Goal: Task Accomplishment & Management: Use online tool/utility

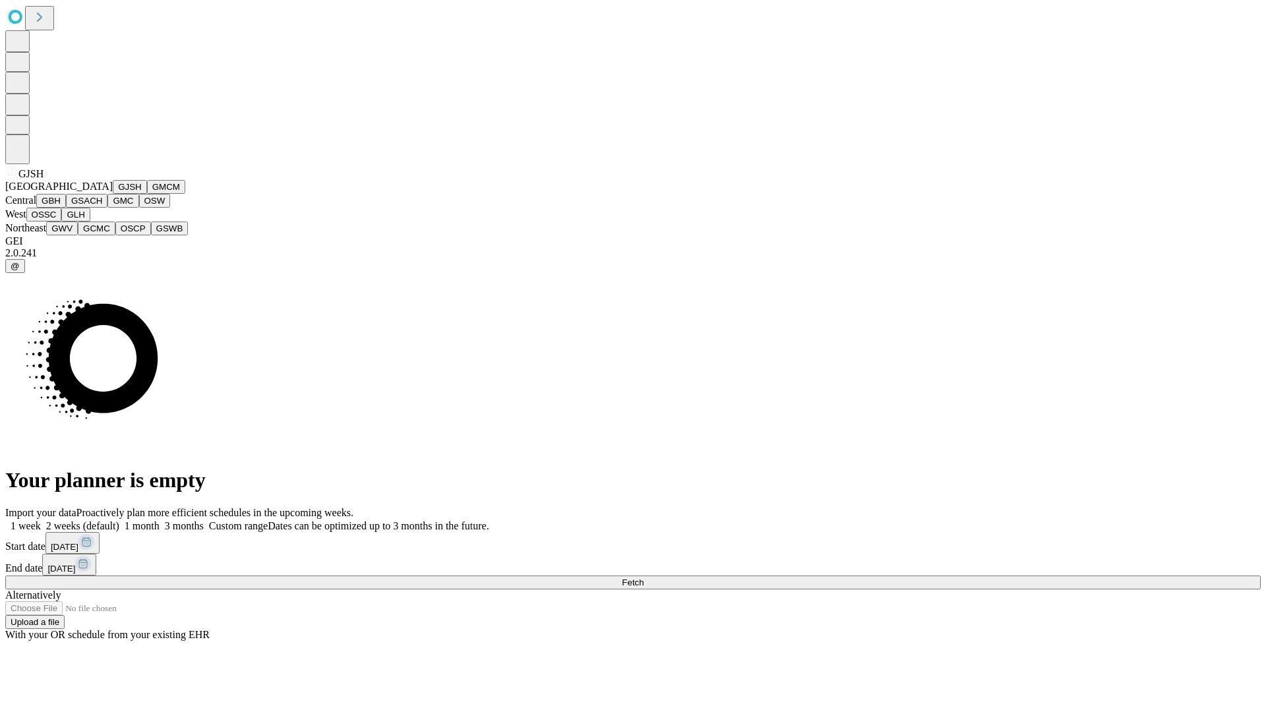
click at [113, 194] on button "GJSH" at bounding box center [130, 187] width 34 height 14
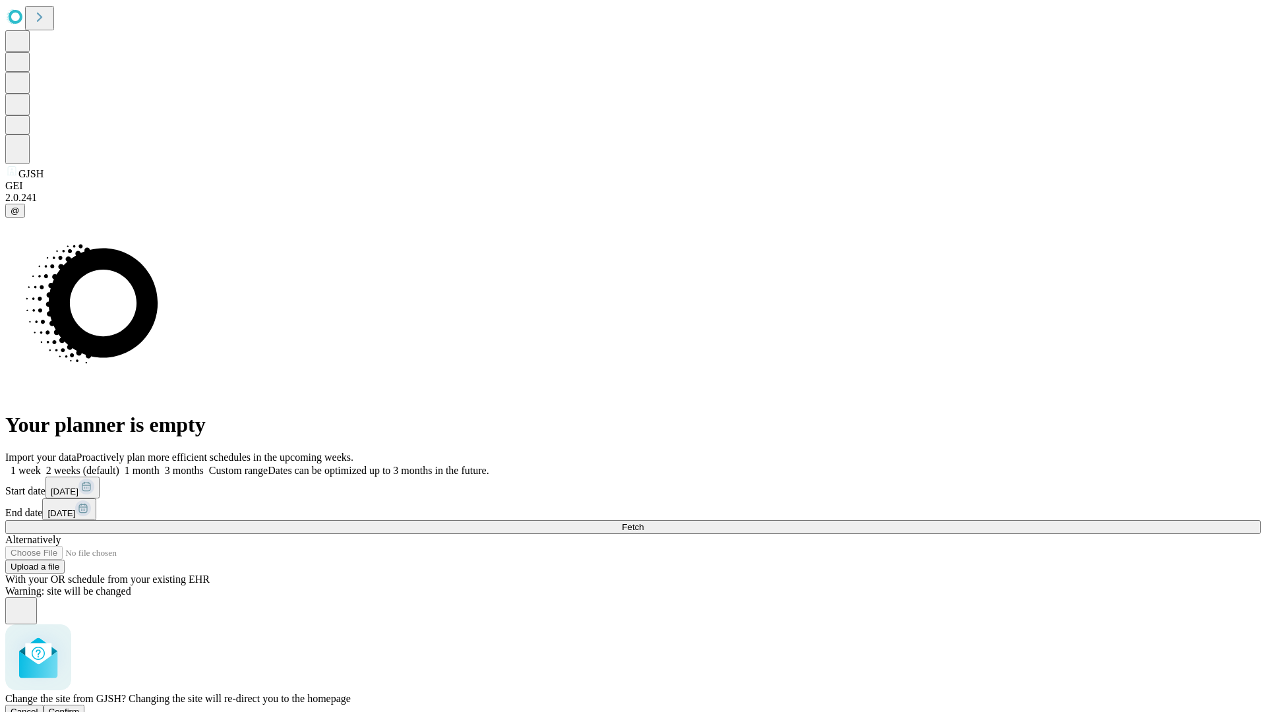
click at [80, 707] on span "Confirm" at bounding box center [64, 712] width 31 height 10
click at [160, 465] on label "1 month" at bounding box center [139, 470] width 40 height 11
click at [644, 522] on span "Fetch" at bounding box center [633, 527] width 22 height 10
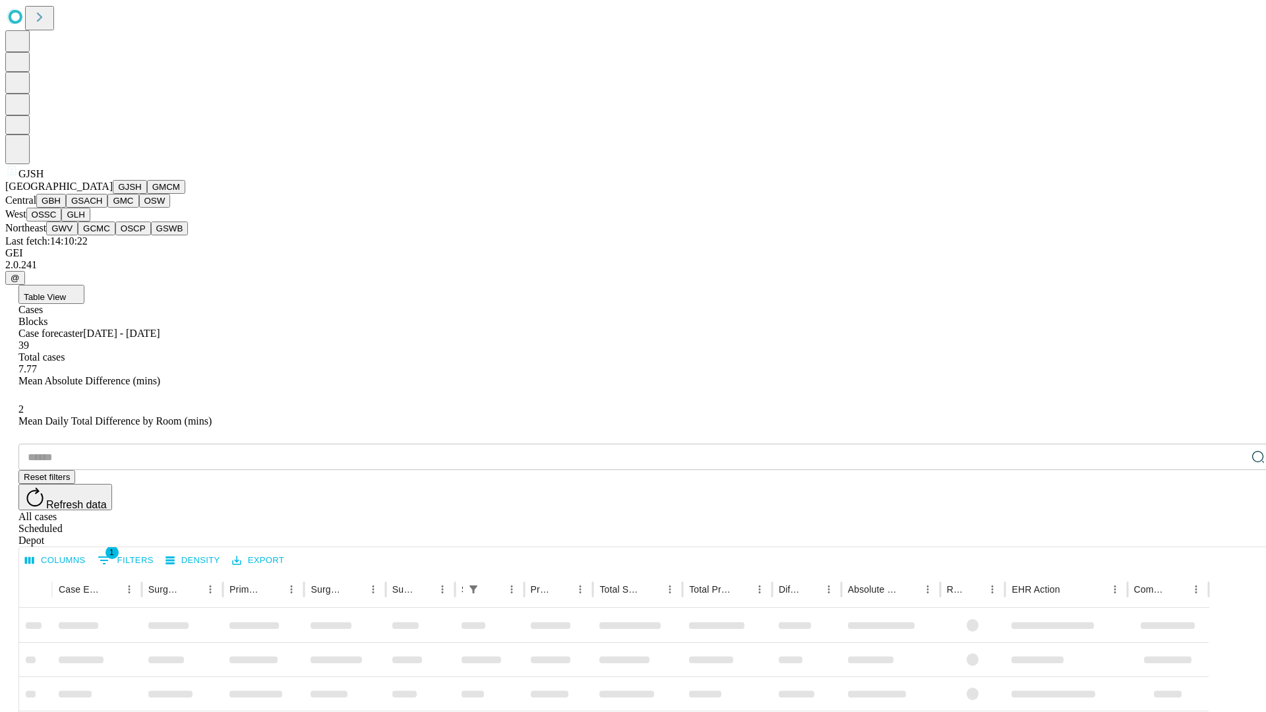
click at [147, 194] on button "GMCM" at bounding box center [166, 187] width 38 height 14
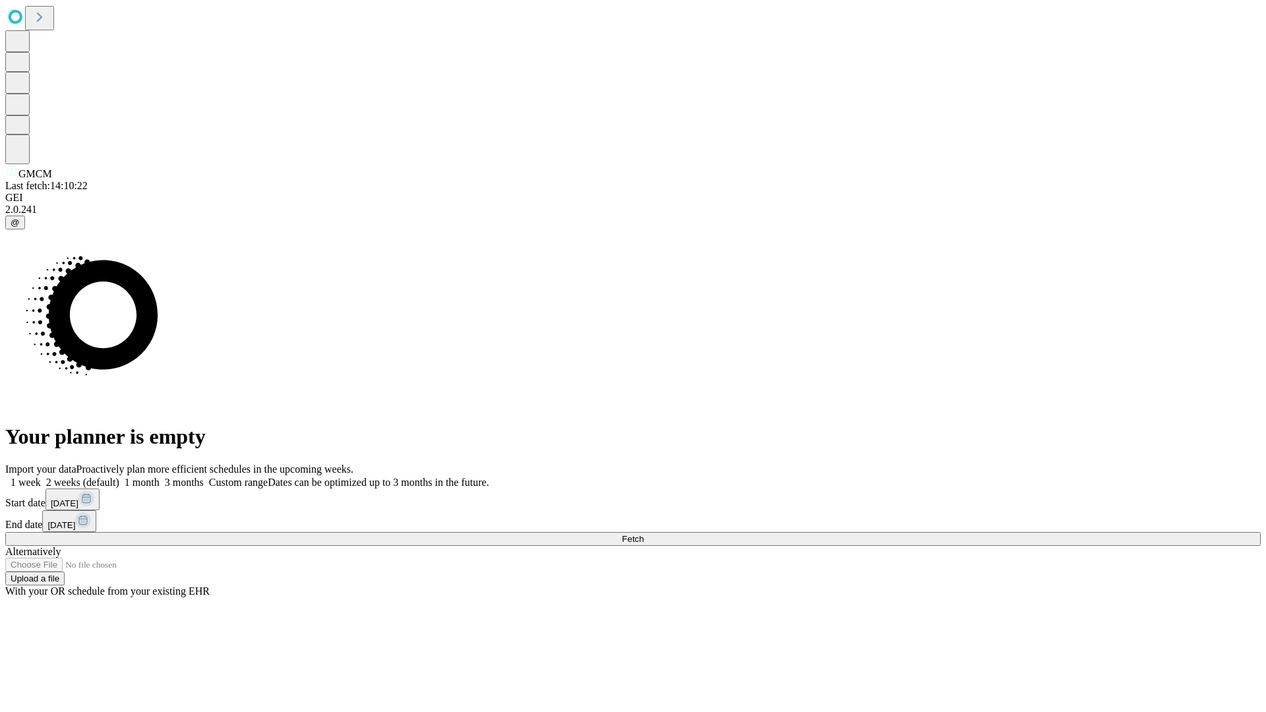
click at [160, 477] on label "1 month" at bounding box center [139, 482] width 40 height 11
click at [644, 534] on span "Fetch" at bounding box center [633, 539] width 22 height 10
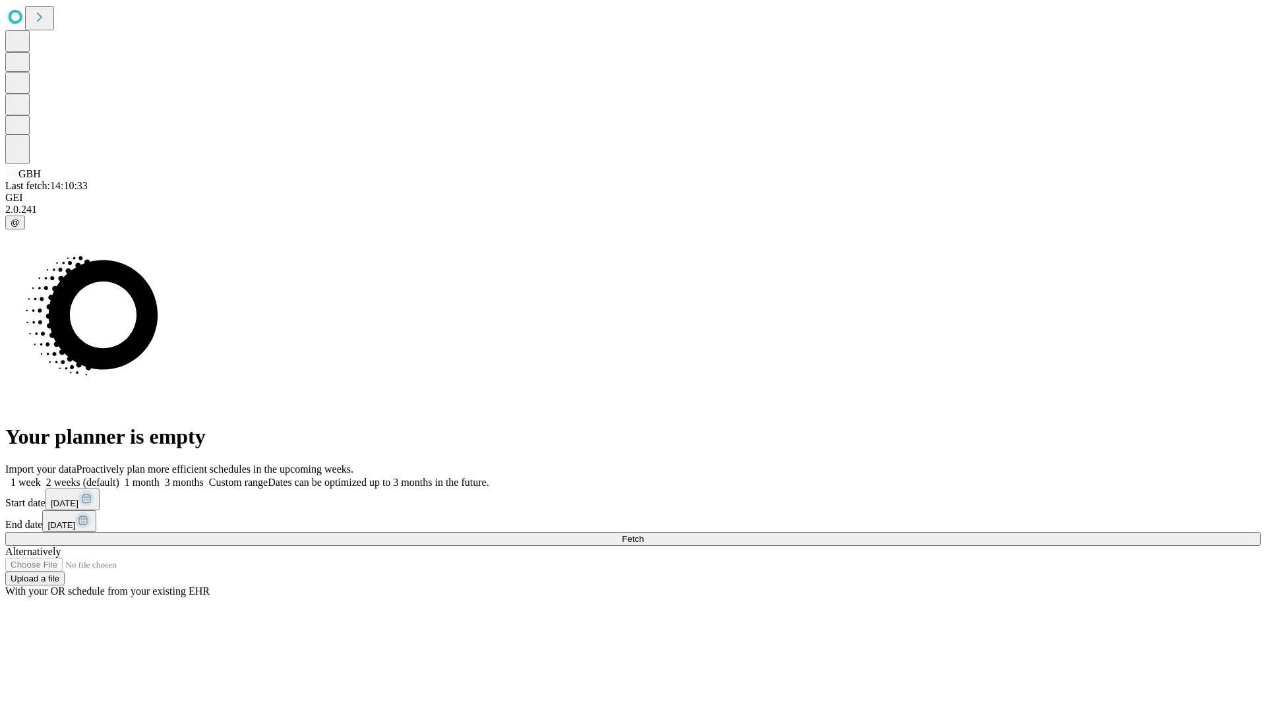
click at [160, 477] on label "1 month" at bounding box center [139, 482] width 40 height 11
click at [644, 534] on span "Fetch" at bounding box center [633, 539] width 22 height 10
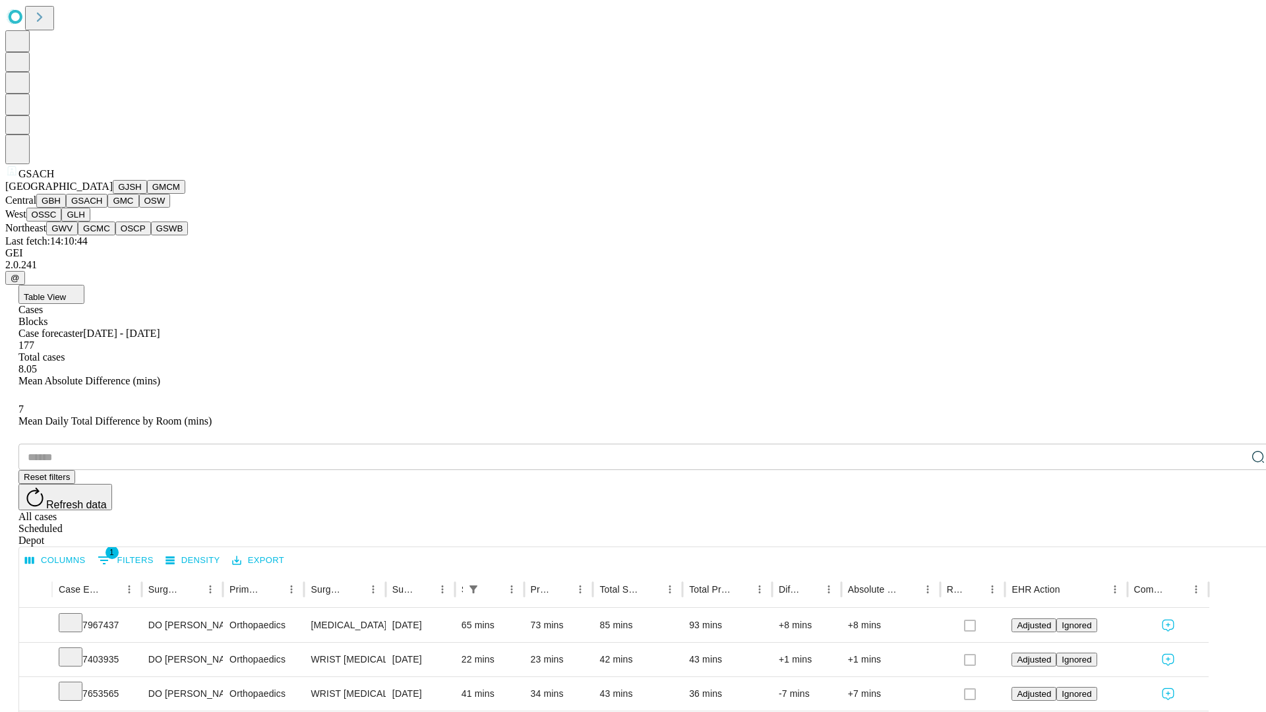
click at [107, 208] on button "GMC" at bounding box center [122, 201] width 31 height 14
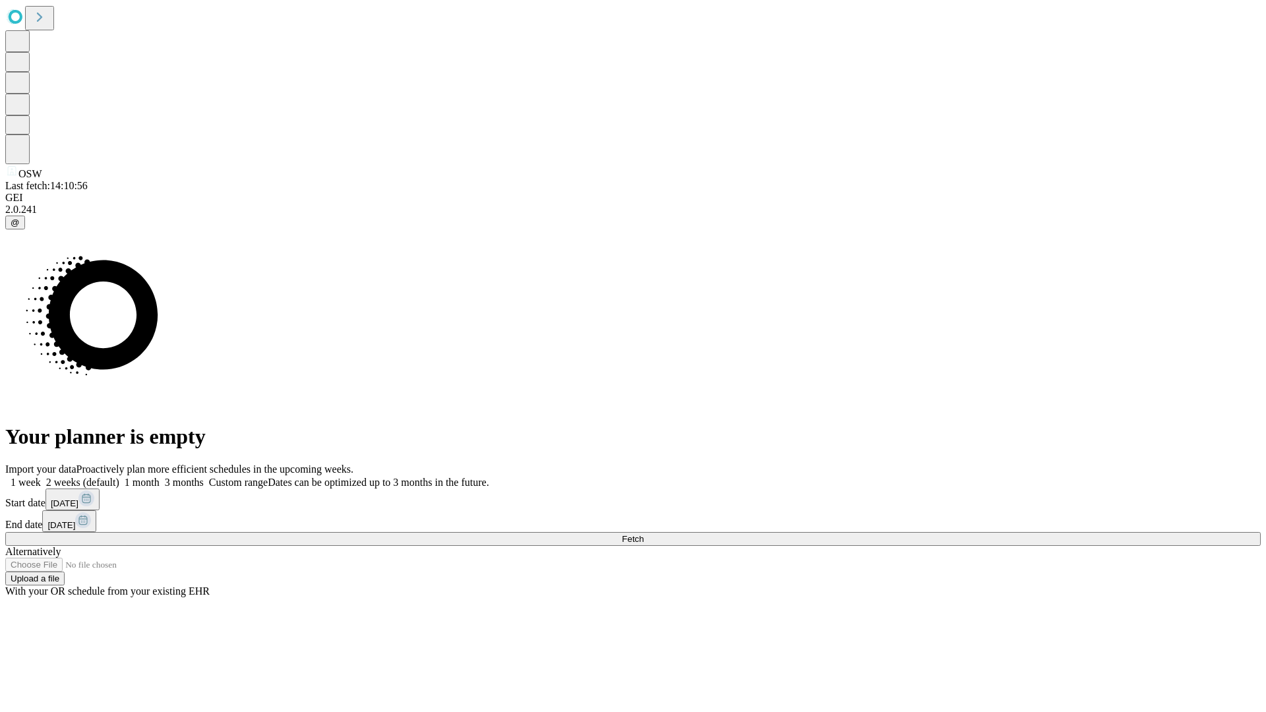
click at [160, 477] on label "1 month" at bounding box center [139, 482] width 40 height 11
click at [644, 534] on span "Fetch" at bounding box center [633, 539] width 22 height 10
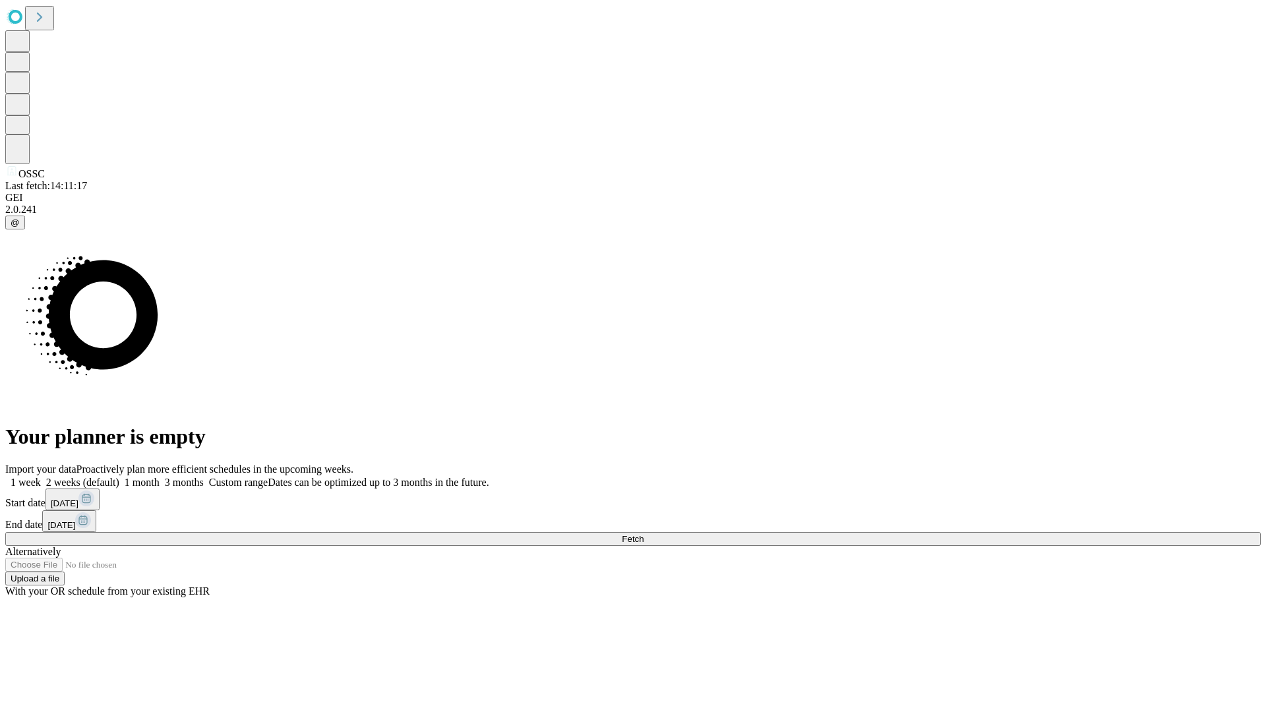
click at [160, 477] on label "1 month" at bounding box center [139, 482] width 40 height 11
click at [644, 534] on span "Fetch" at bounding box center [633, 539] width 22 height 10
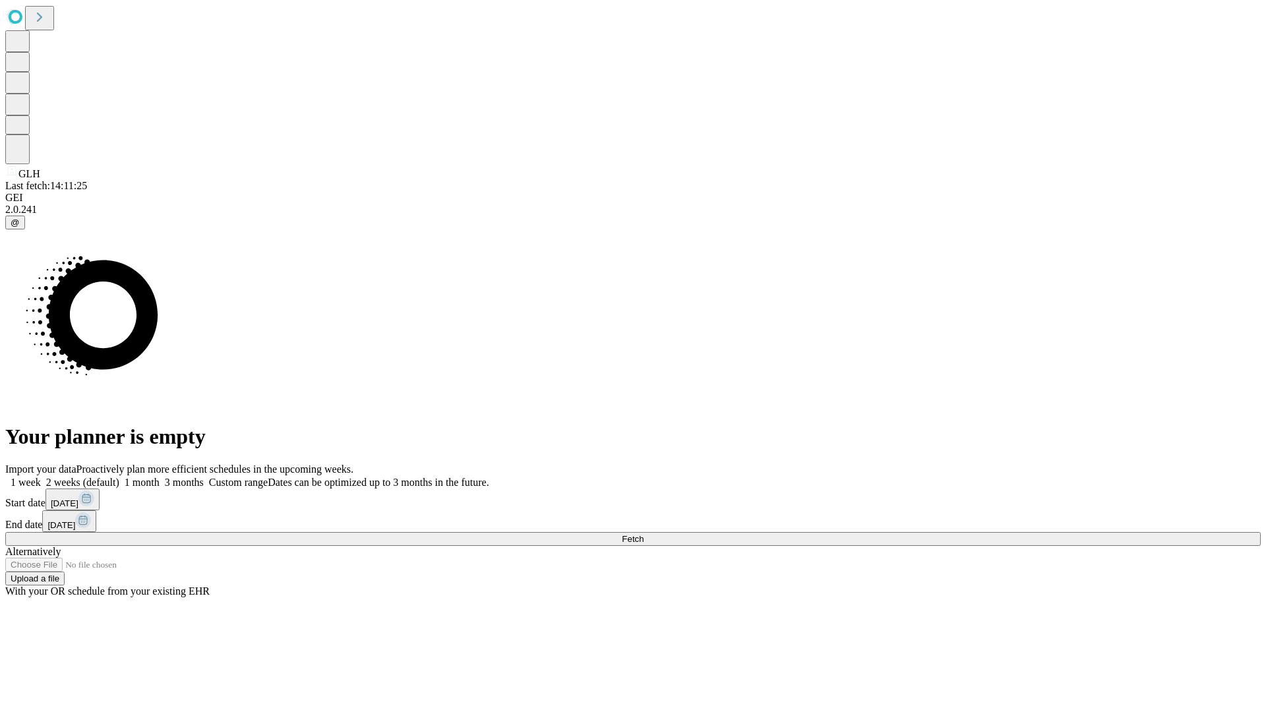
click at [644, 534] on span "Fetch" at bounding box center [633, 539] width 22 height 10
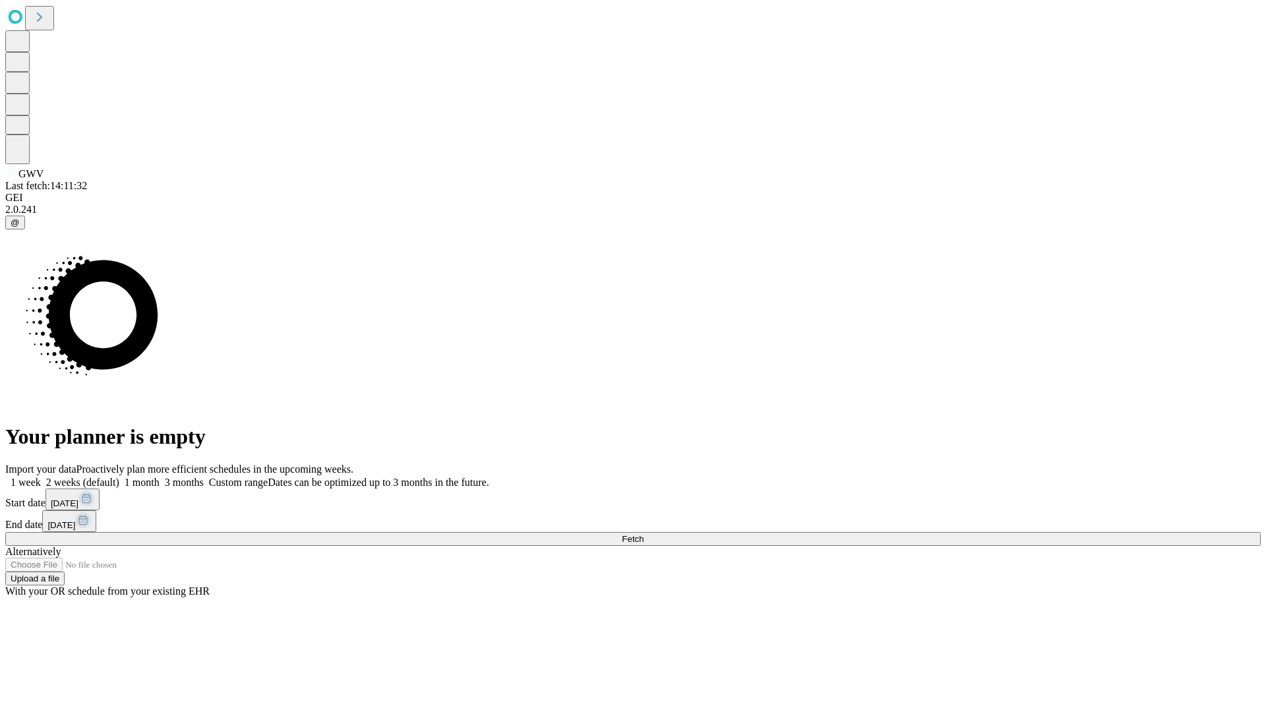
click at [160, 477] on label "1 month" at bounding box center [139, 482] width 40 height 11
click at [644, 534] on span "Fetch" at bounding box center [633, 539] width 22 height 10
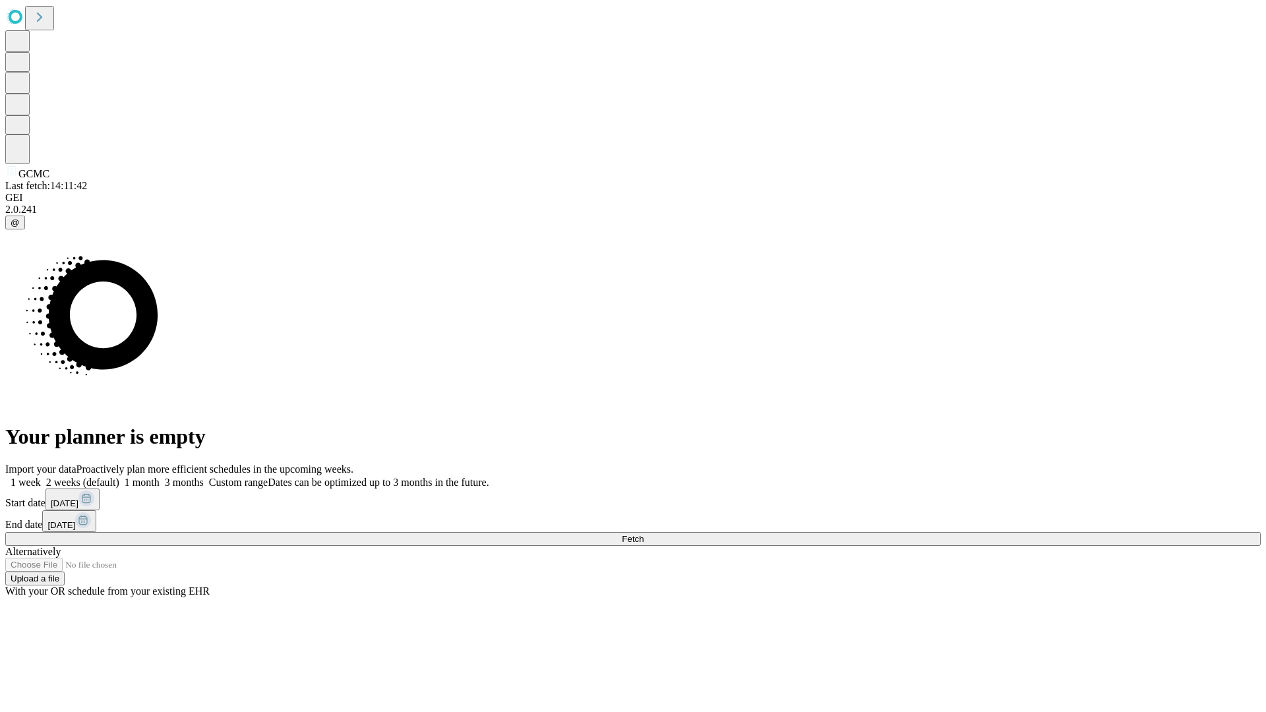
click at [160, 477] on label "1 month" at bounding box center [139, 482] width 40 height 11
click at [644, 534] on span "Fetch" at bounding box center [633, 539] width 22 height 10
click at [160, 477] on label "1 month" at bounding box center [139, 482] width 40 height 11
click at [644, 534] on span "Fetch" at bounding box center [633, 539] width 22 height 10
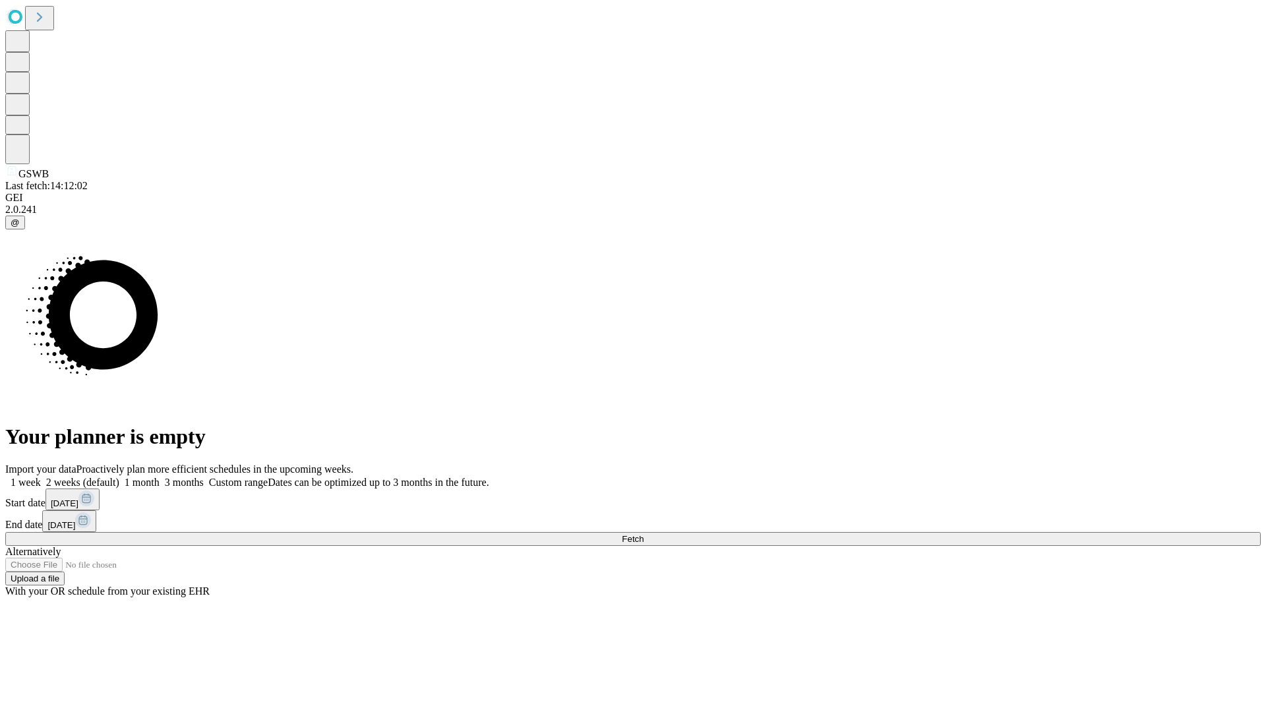
click at [160, 477] on label "1 month" at bounding box center [139, 482] width 40 height 11
click at [644, 534] on span "Fetch" at bounding box center [633, 539] width 22 height 10
